Goal: Transaction & Acquisition: Register for event/course

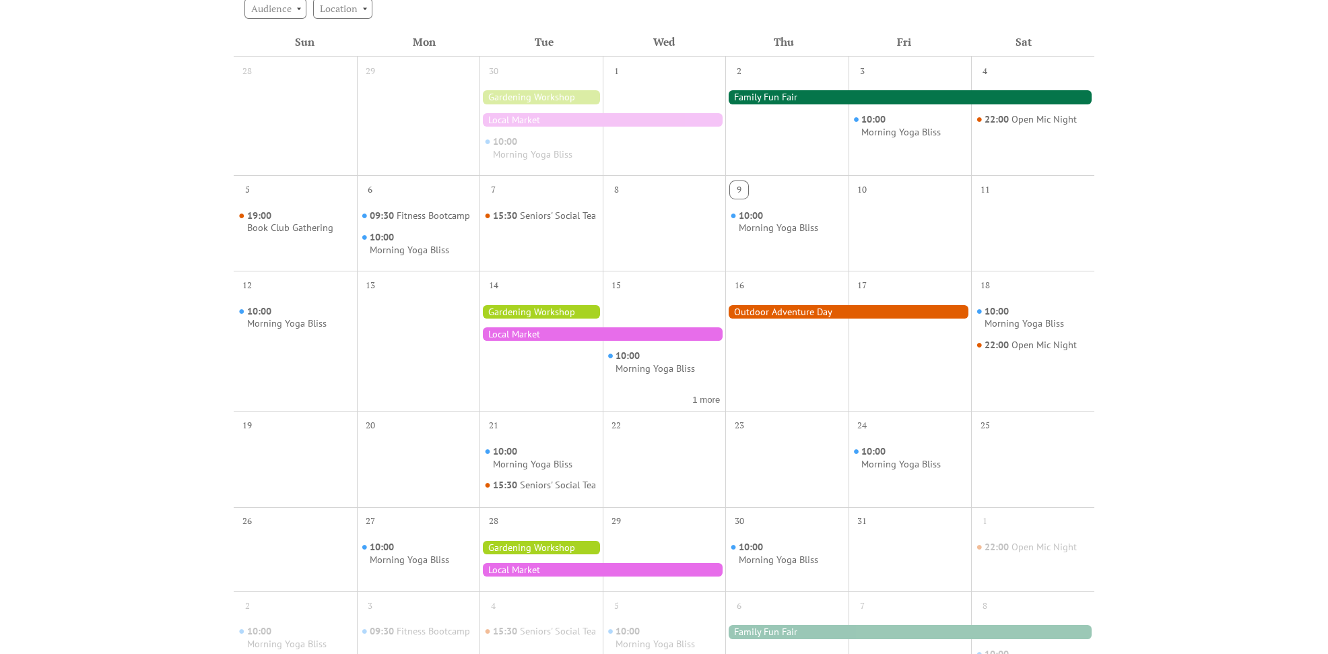
scroll to position [336, 0]
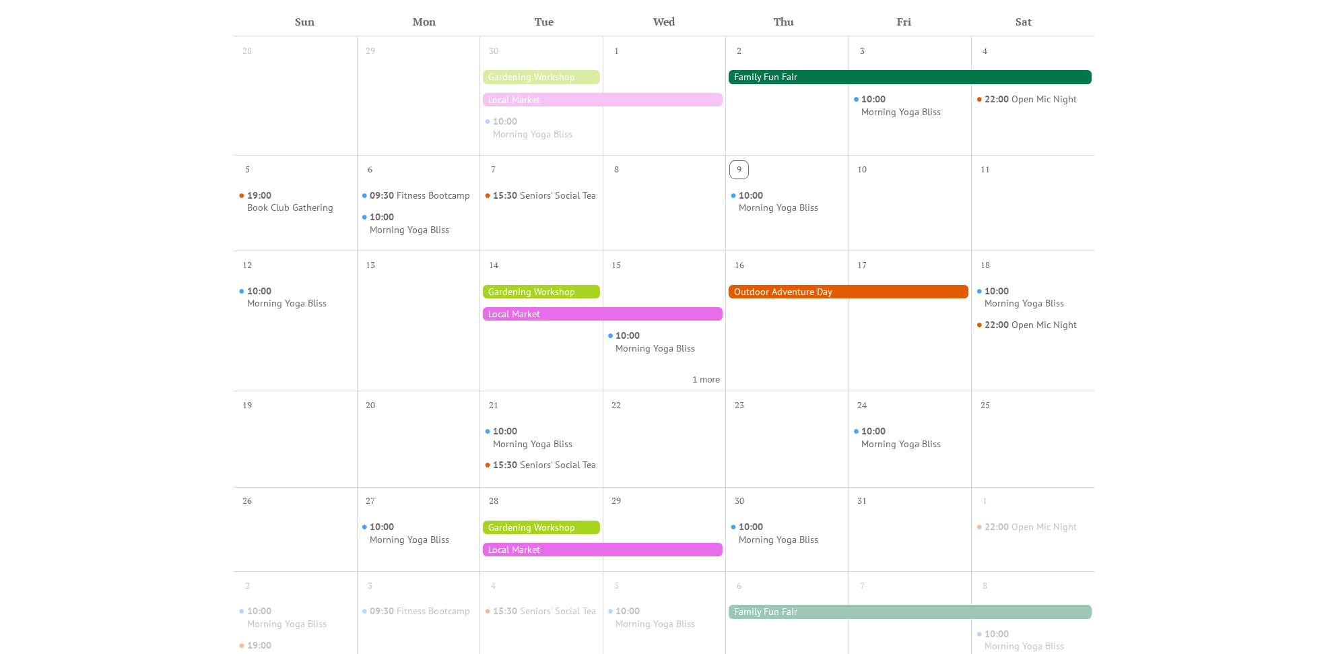
click at [559, 312] on div at bounding box center [602, 313] width 246 height 13
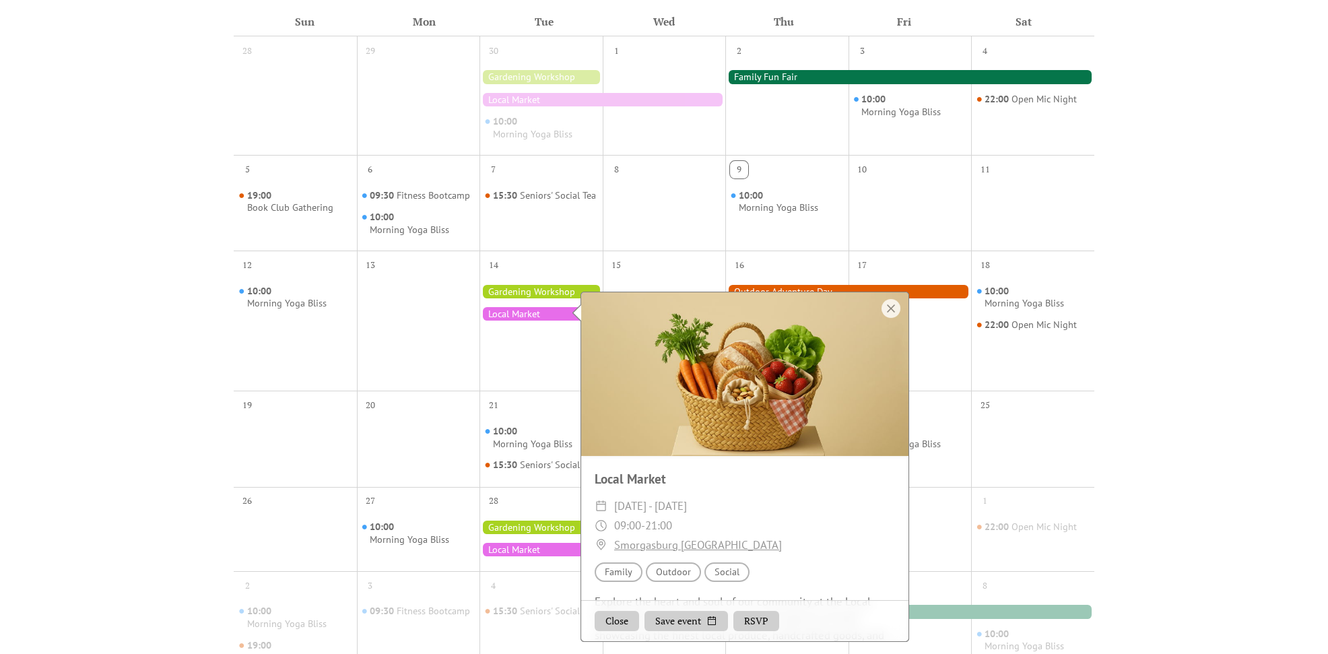
click at [530, 290] on div at bounding box center [540, 291] width 123 height 13
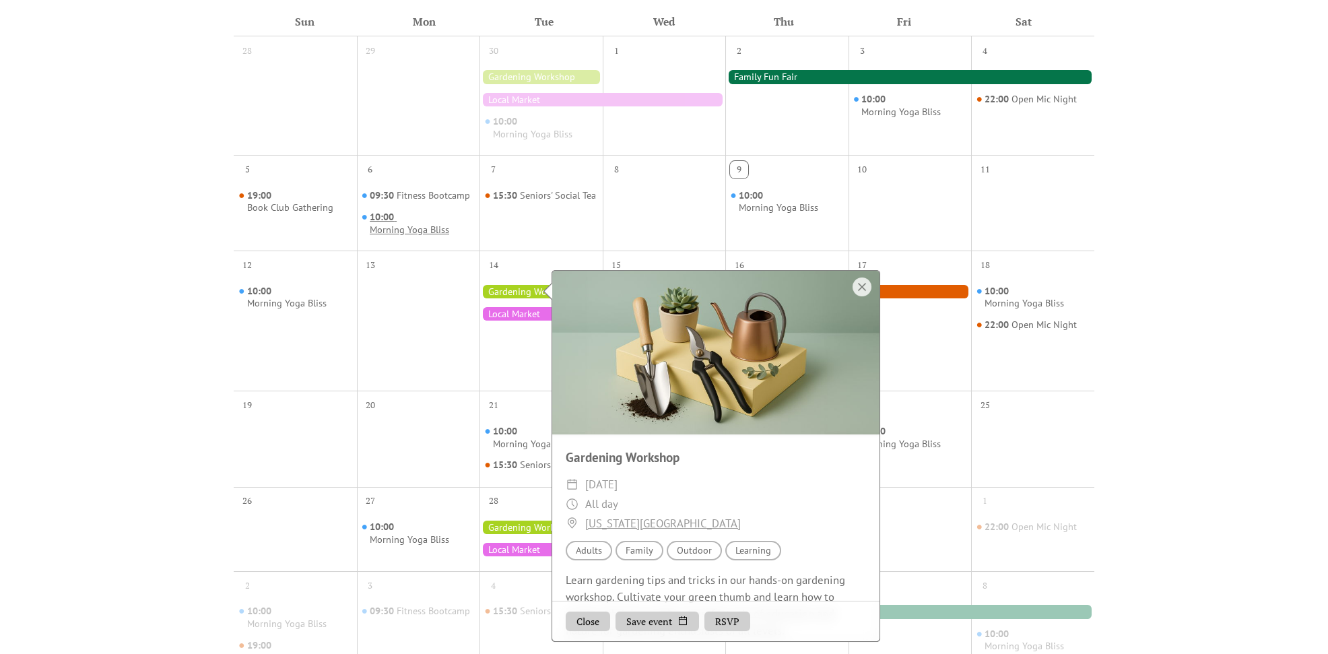
click at [433, 224] on div "Morning Yoga Bliss" at bounding box center [409, 230] width 79 height 13
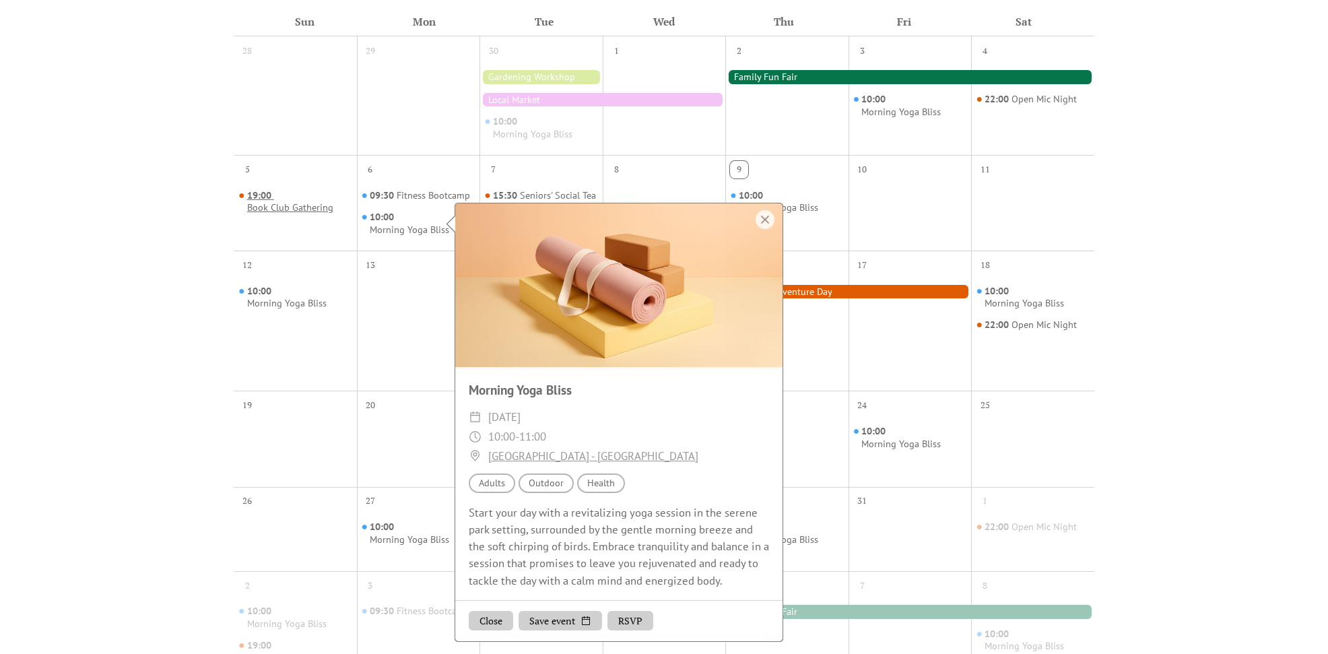
click at [291, 208] on div "Book Club Gathering" at bounding box center [290, 207] width 86 height 13
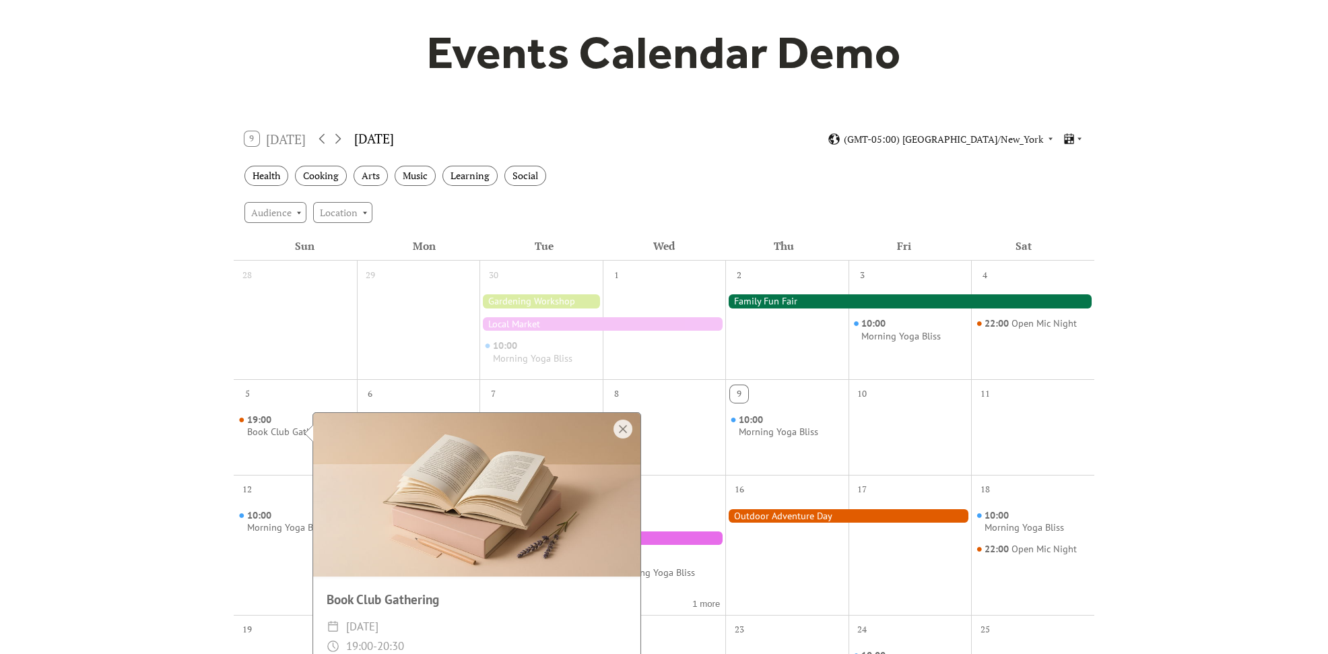
scroll to position [0, 0]
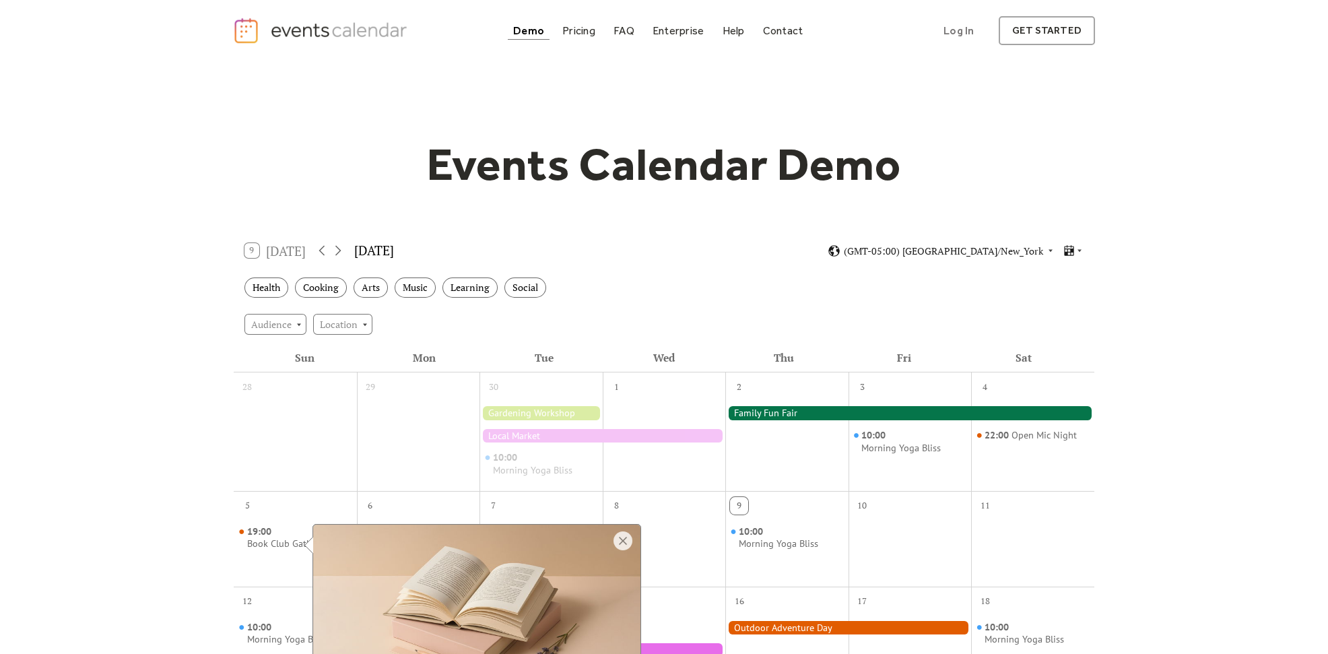
click at [528, 434] on div at bounding box center [602, 435] width 246 height 13
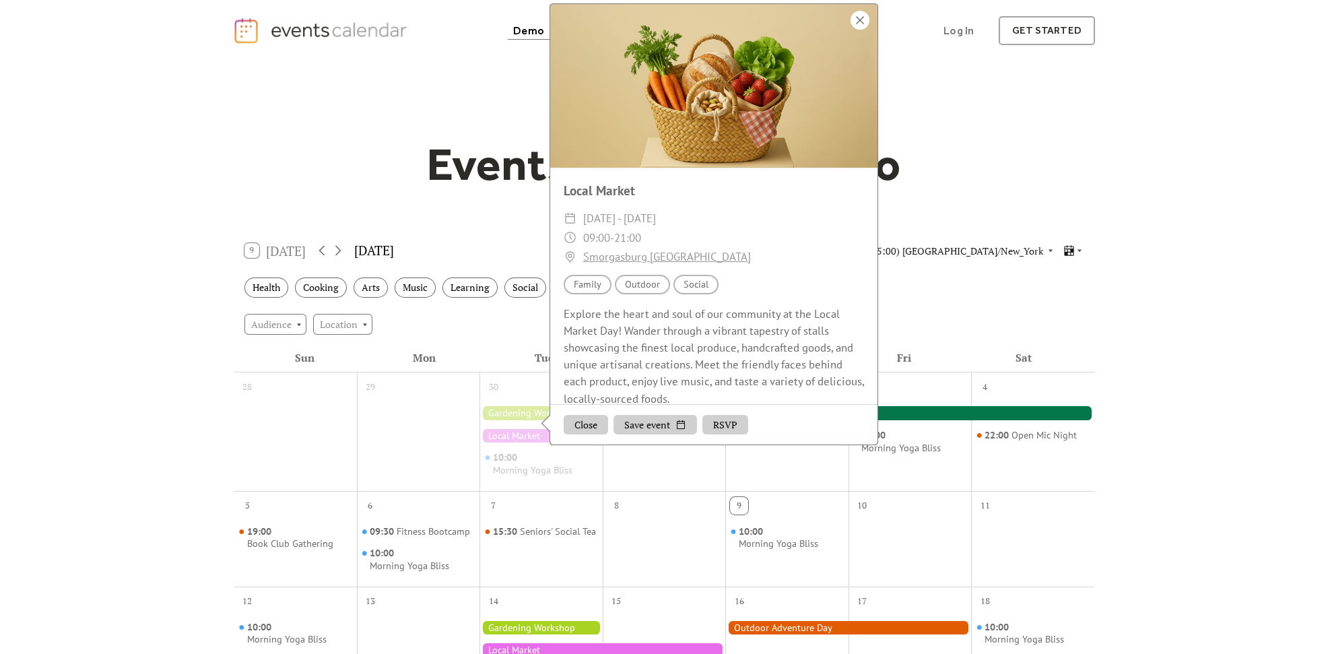
click at [862, 29] on div at bounding box center [859, 20] width 19 height 19
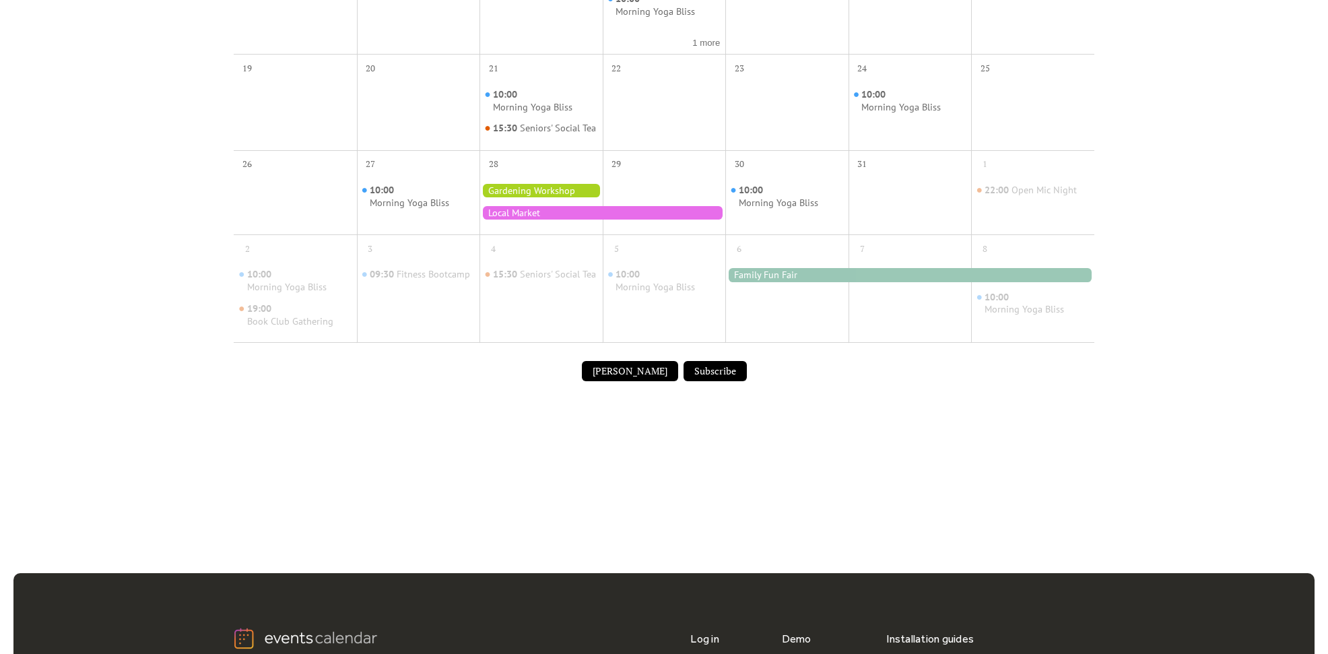
scroll to position [561, 0]
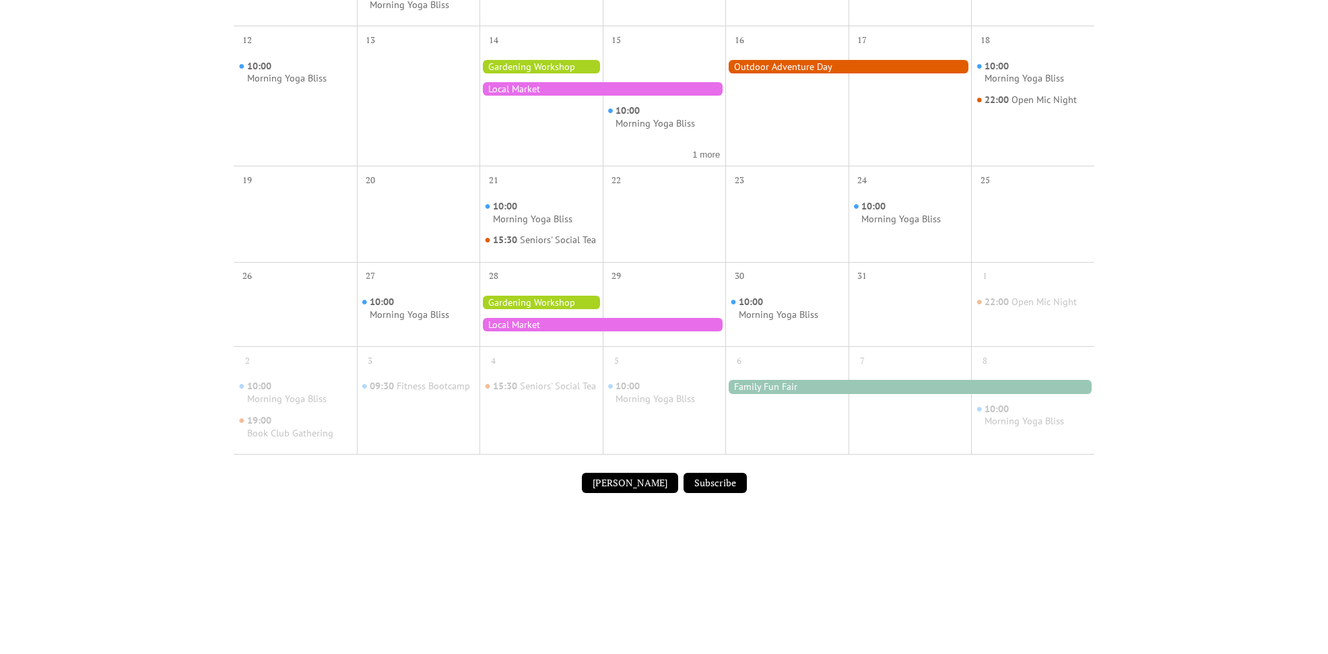
click at [638, 492] on button "[PERSON_NAME]" at bounding box center [630, 483] width 96 height 20
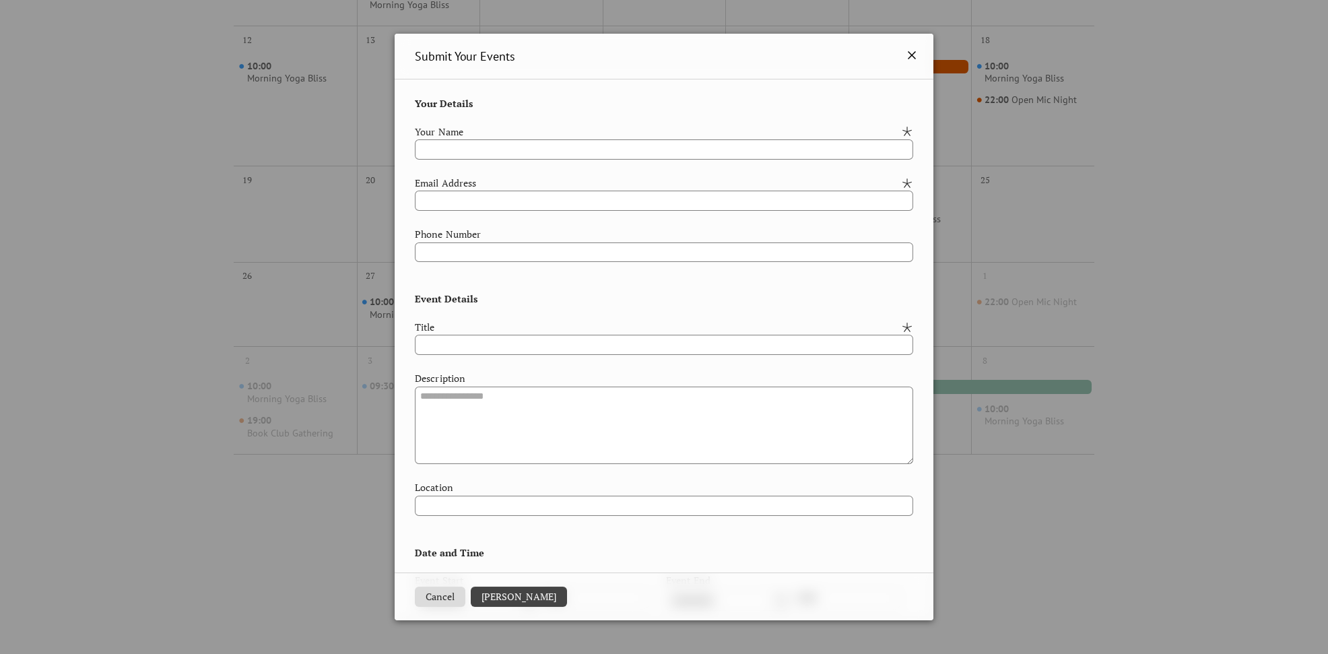
click at [908, 54] on icon at bounding box center [911, 55] width 8 height 8
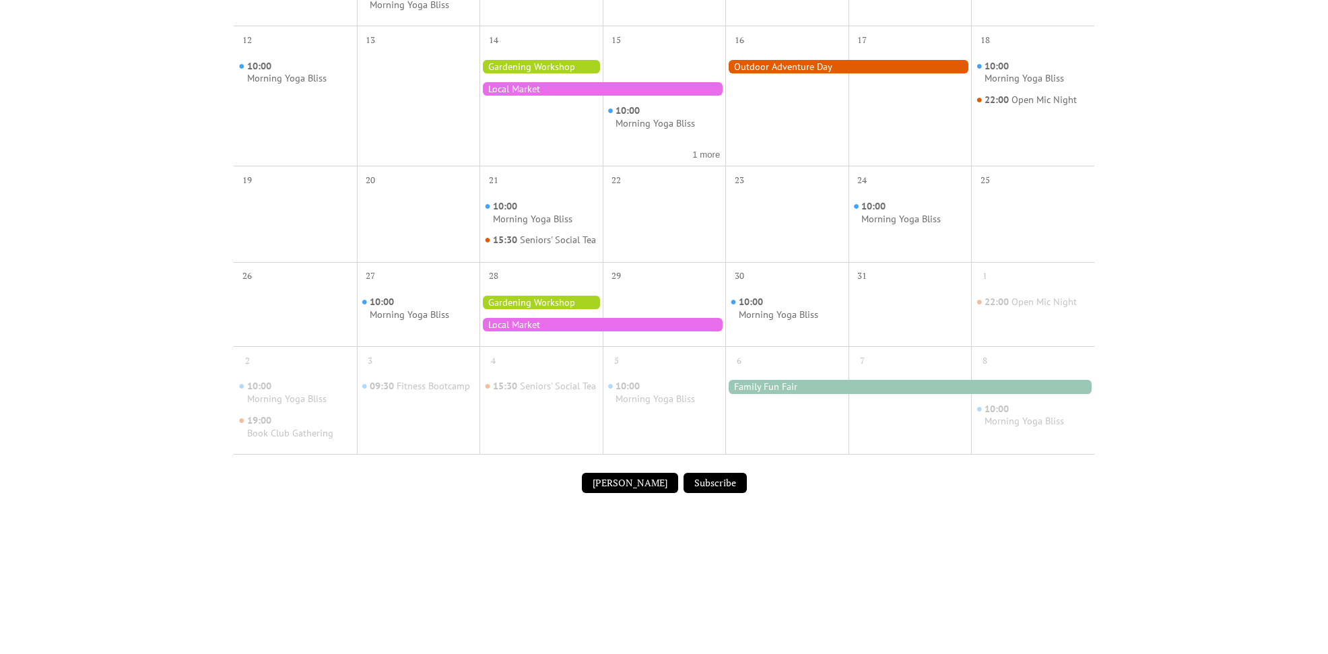
click at [625, 491] on button "[PERSON_NAME]" at bounding box center [630, 483] width 96 height 20
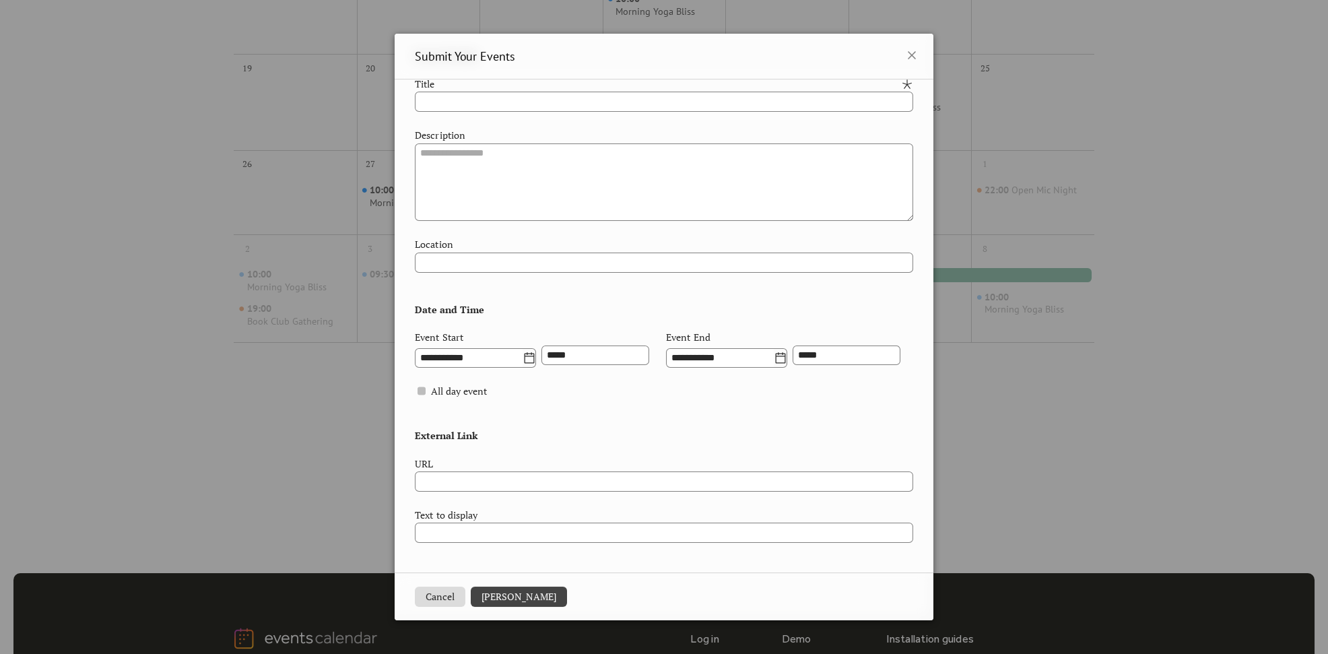
scroll to position [785, 0]
